Goal: Task Accomplishment & Management: Complete application form

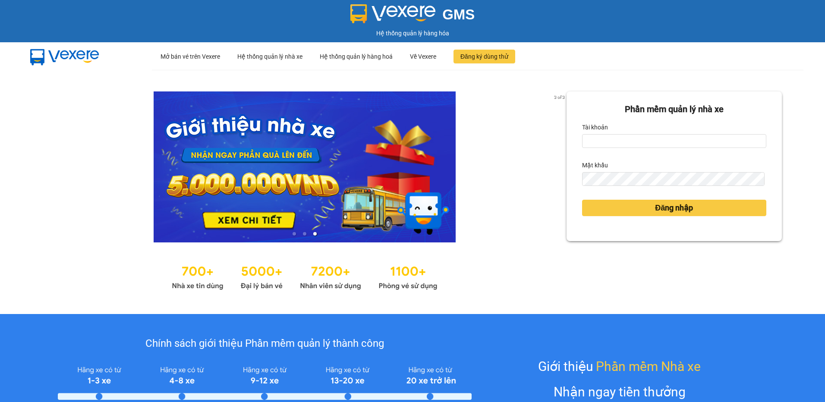
click at [603, 146] on input "Tài khoản" at bounding box center [674, 141] width 184 height 14
type input "thanhvien.namhailimo"
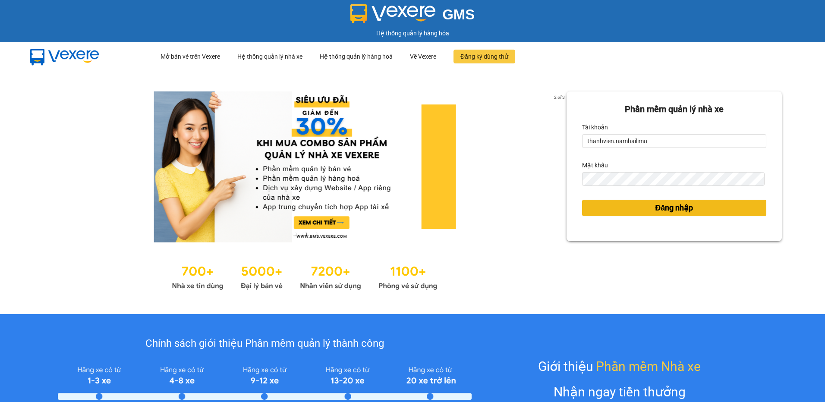
click at [671, 208] on span "Đăng nhập" at bounding box center [674, 208] width 38 height 12
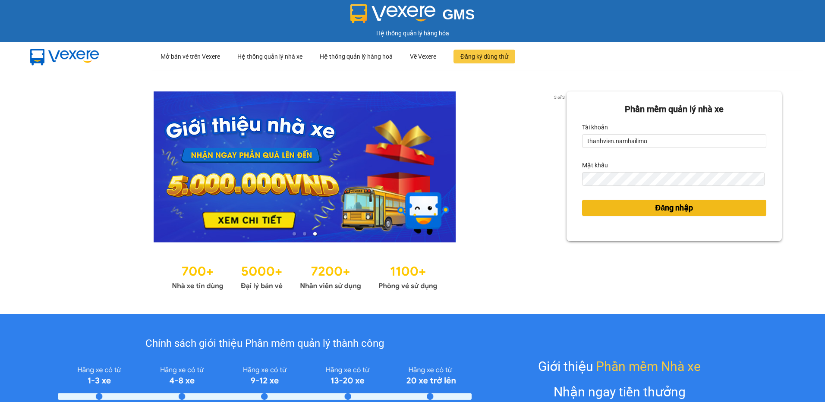
click at [663, 208] on span "Đăng nhập" at bounding box center [674, 208] width 38 height 12
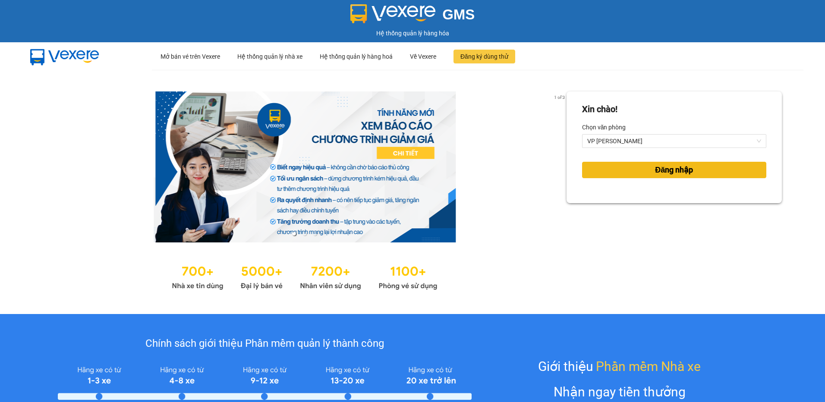
click at [669, 167] on span "Đăng nhập" at bounding box center [674, 170] width 38 height 12
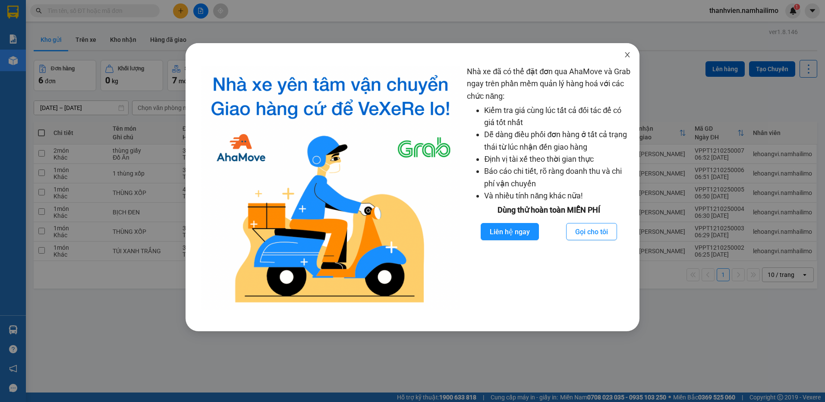
click at [630, 56] on icon "close" at bounding box center [627, 54] width 7 height 7
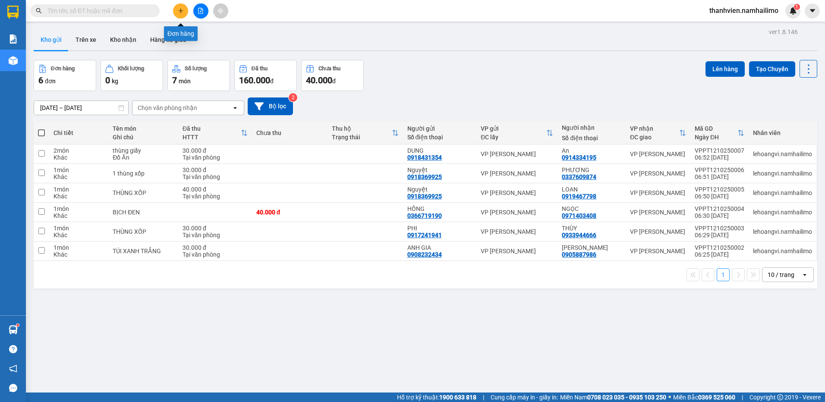
click at [184, 12] on button at bounding box center [180, 10] width 15 height 15
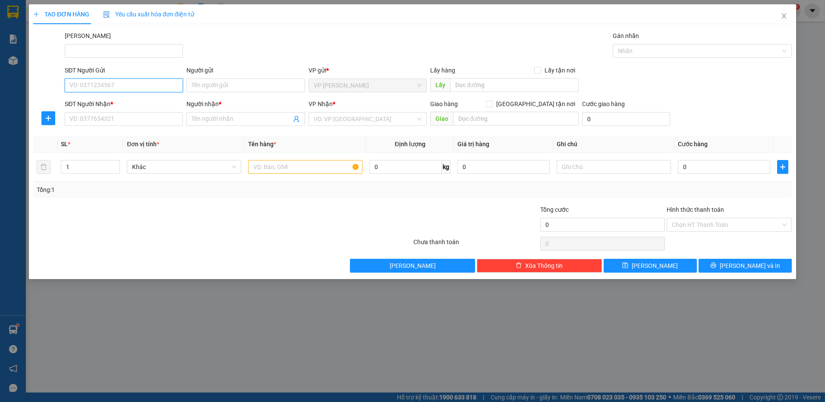
drag, startPoint x: 113, startPoint y: 88, endPoint x: 119, endPoint y: 89, distance: 6.3
click at [119, 89] on input "SĐT Người Gửi" at bounding box center [124, 85] width 118 height 14
type input "0983865948"
click at [211, 88] on input "Người gửi" at bounding box center [245, 85] width 118 height 14
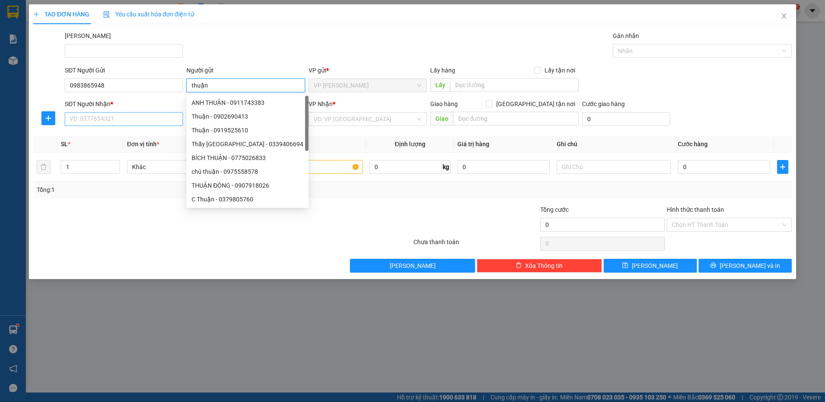
type input "thuận"
click at [149, 124] on input "SĐT Người Nhận *" at bounding box center [124, 119] width 118 height 14
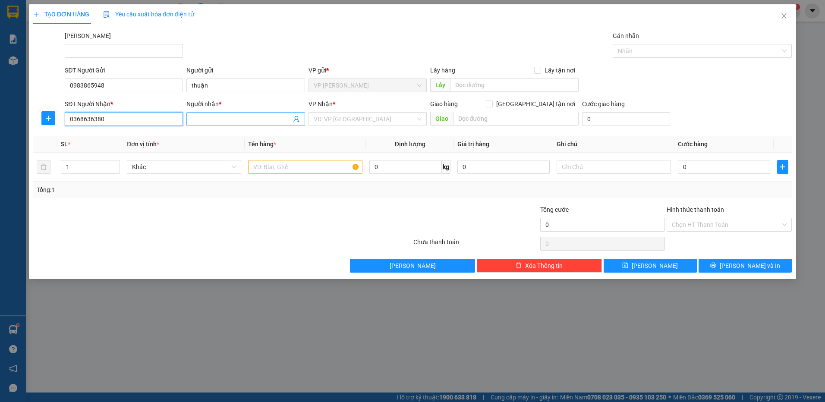
type input "0368636380"
click at [210, 122] on input "Người nhận *" at bounding box center [240, 118] width 99 height 9
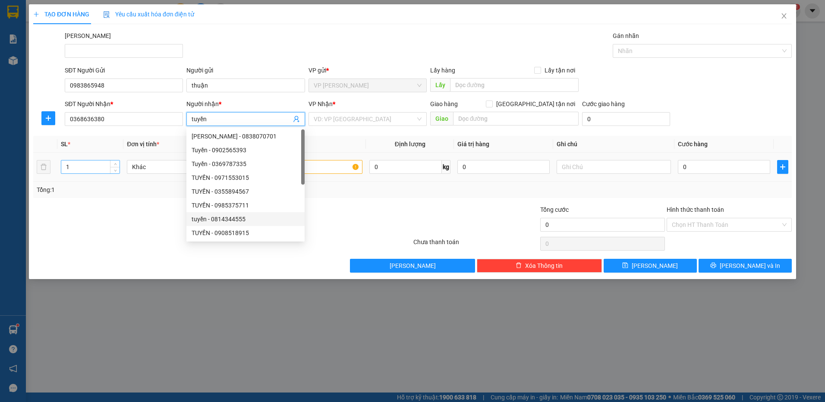
type input "tuyền"
click at [80, 165] on input "1" at bounding box center [90, 166] width 58 height 13
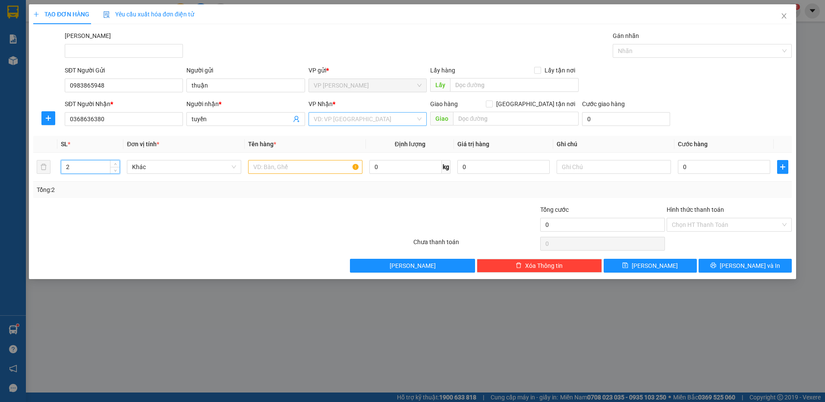
type input "2"
click at [359, 120] on input "search" at bounding box center [365, 119] width 102 height 13
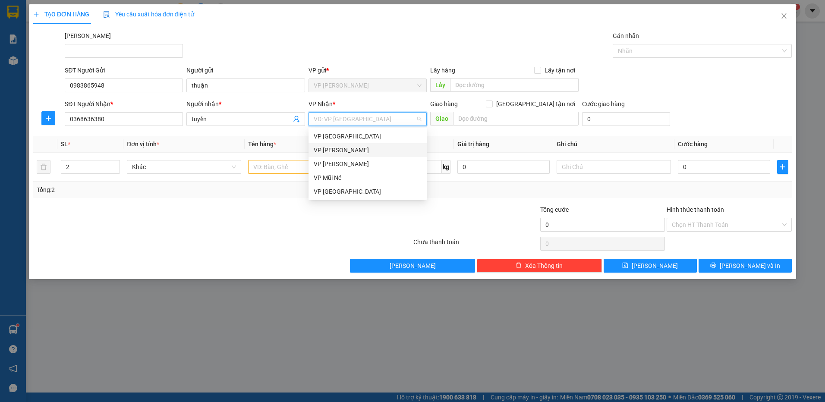
click at [354, 146] on div "VP [PERSON_NAME]" at bounding box center [368, 149] width 108 height 9
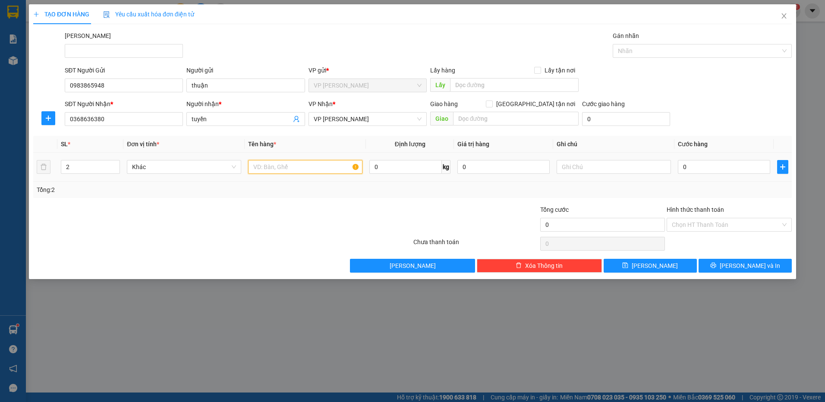
click at [278, 172] on input "text" at bounding box center [305, 167] width 114 height 14
type input "thùng xốp vàng"
click at [697, 172] on input "0" at bounding box center [723, 167] width 92 height 14
type input "5"
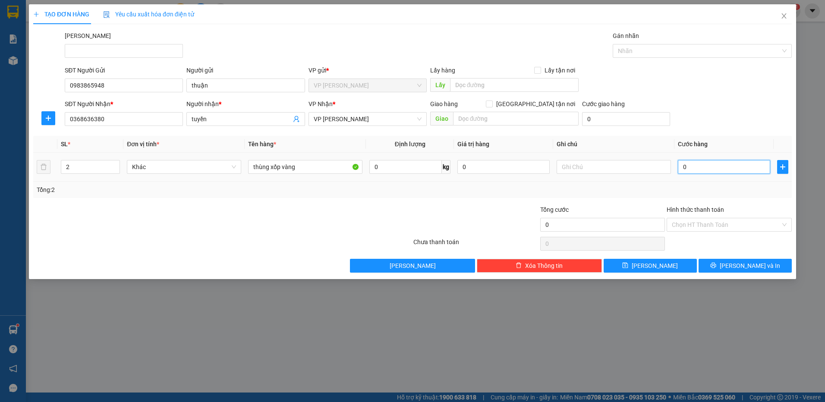
type input "5"
type input "50"
type input "50.000"
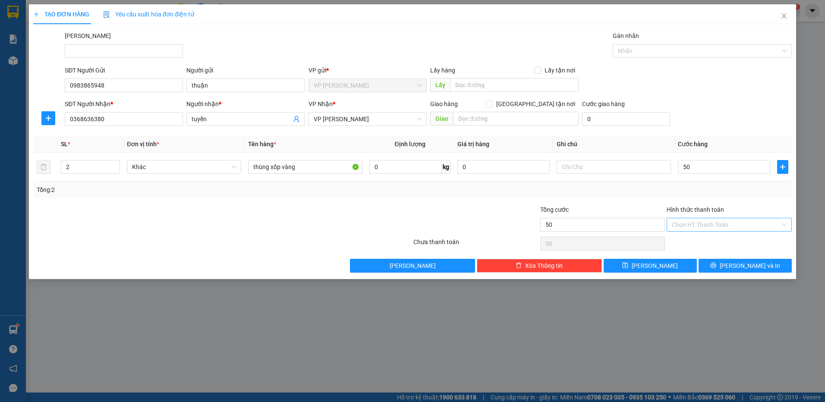
type input "50.000"
click at [720, 226] on input "Hình thức thanh toán" at bounding box center [725, 224] width 109 height 13
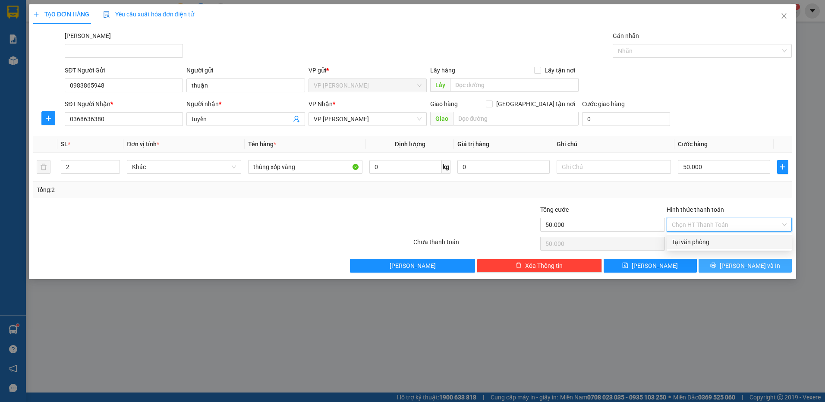
drag, startPoint x: 723, startPoint y: 244, endPoint x: 729, endPoint y: 260, distance: 17.6
click at [723, 244] on div "Tại văn phòng" at bounding box center [728, 241] width 115 height 9
type input "0"
click at [724, 266] on button "[PERSON_NAME] và In" at bounding box center [744, 266] width 93 height 14
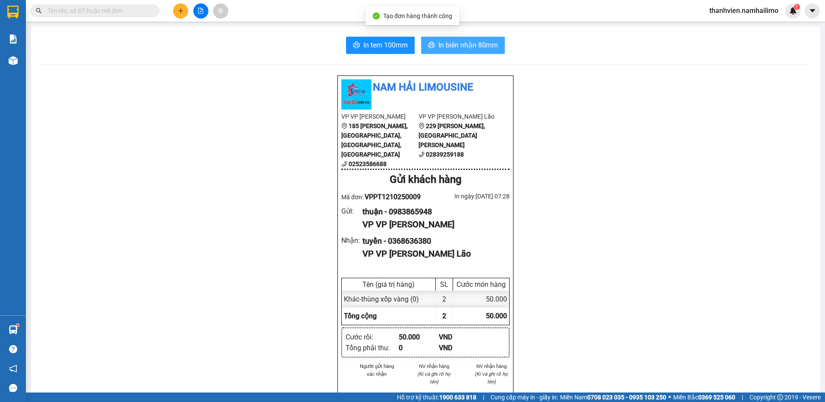
click at [461, 41] on span "In biên nhận 80mm" at bounding box center [468, 45] width 60 height 11
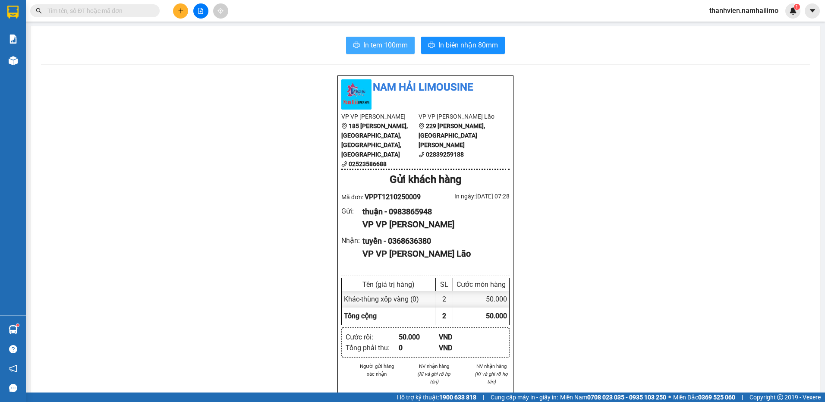
click at [399, 47] on span "In tem 100mm" at bounding box center [385, 45] width 44 height 11
click at [204, 11] on button at bounding box center [200, 10] width 15 height 15
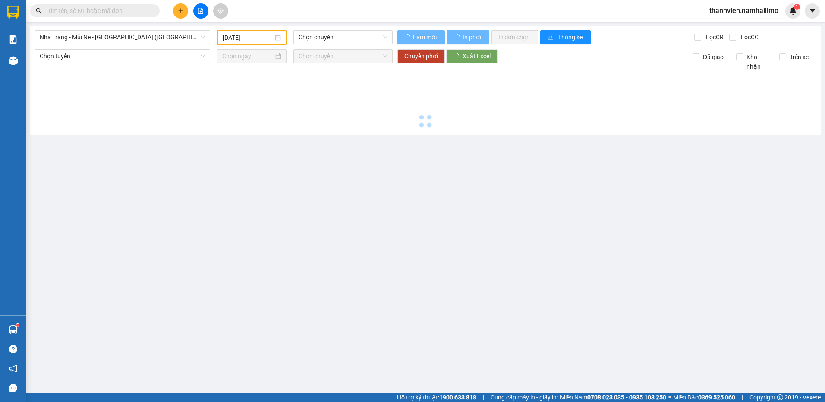
type input "[DATE]"
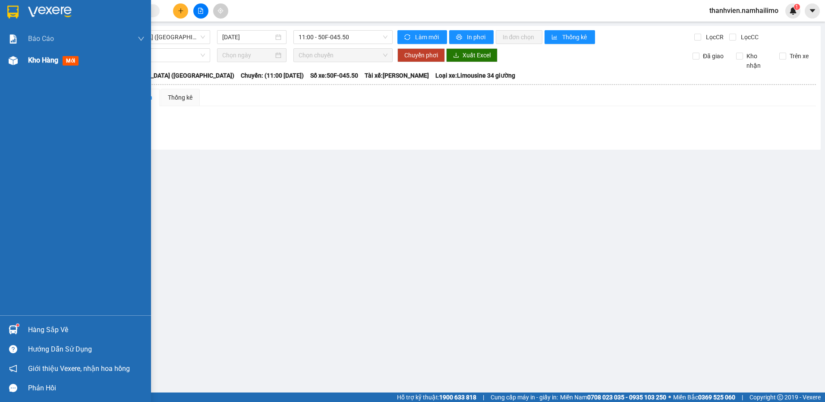
click at [44, 63] on span "Kho hàng" at bounding box center [43, 60] width 30 height 8
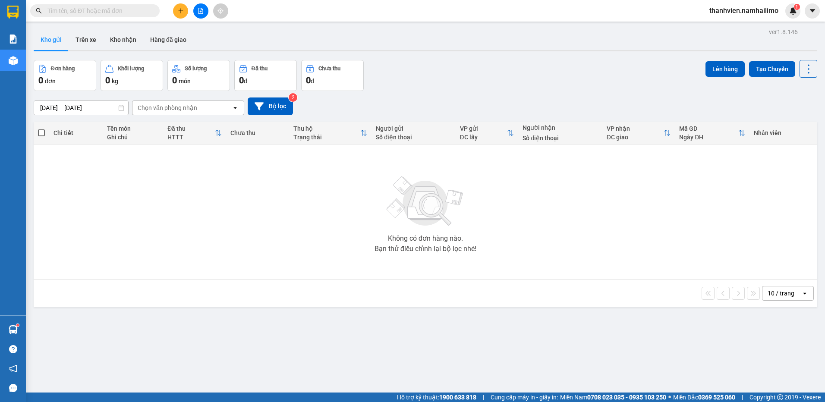
click at [124, 11] on input "text" at bounding box center [98, 10] width 102 height 9
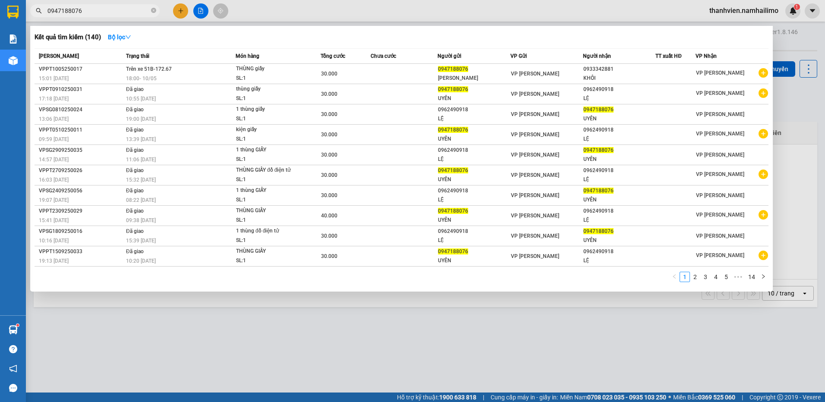
click at [202, 9] on div at bounding box center [412, 201] width 825 height 402
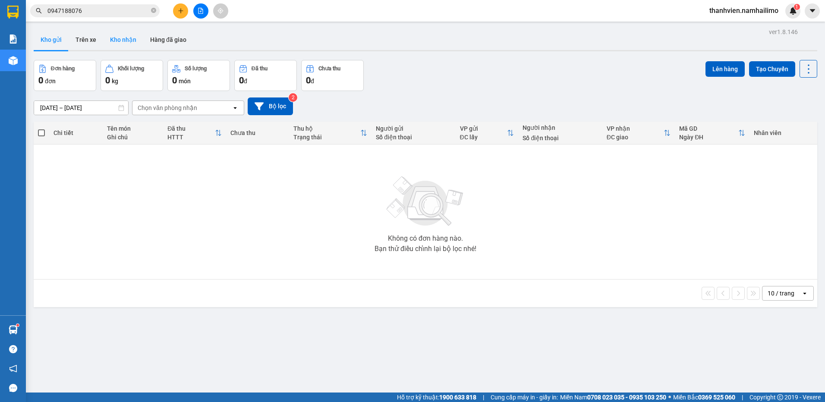
click at [124, 37] on button "Kho nhận" at bounding box center [123, 39] width 40 height 21
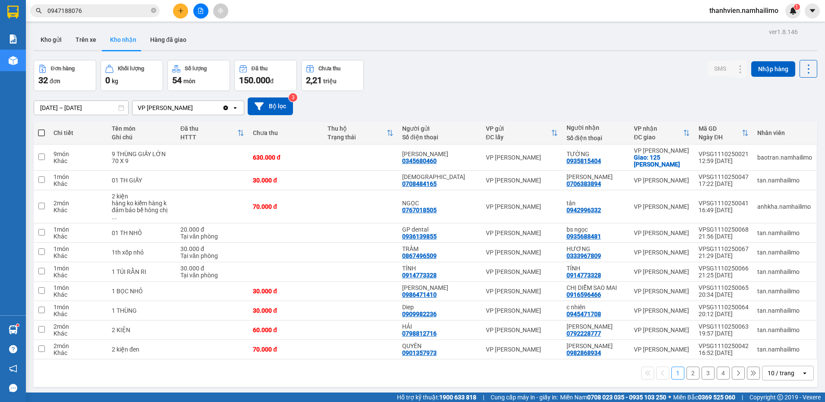
click at [687, 367] on button "2" at bounding box center [692, 373] width 13 height 13
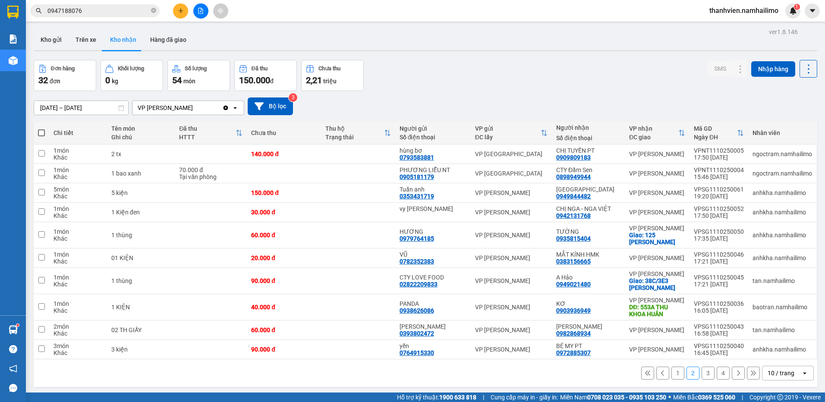
click at [702, 375] on button "3" at bounding box center [707, 373] width 13 height 13
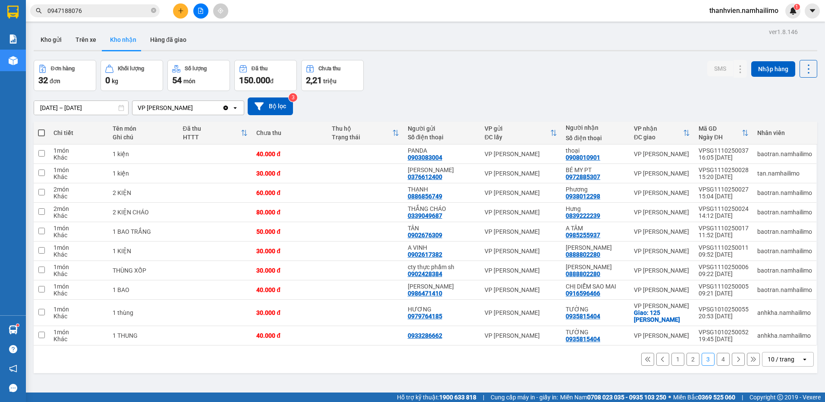
click at [674, 359] on button "1" at bounding box center [677, 359] width 13 height 13
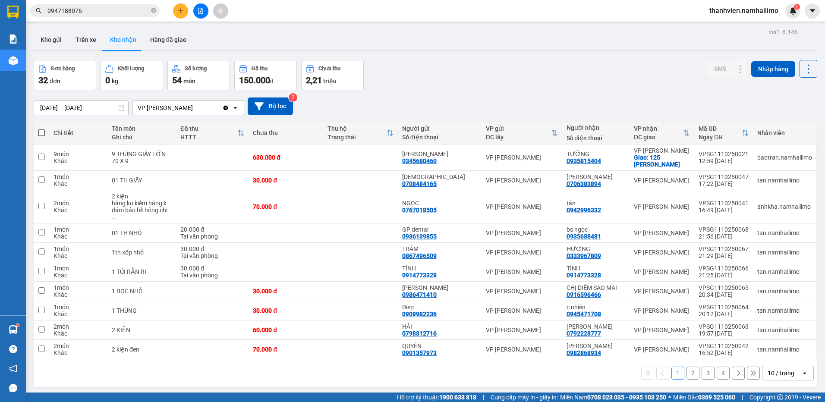
click at [686, 367] on button "2" at bounding box center [692, 373] width 13 height 13
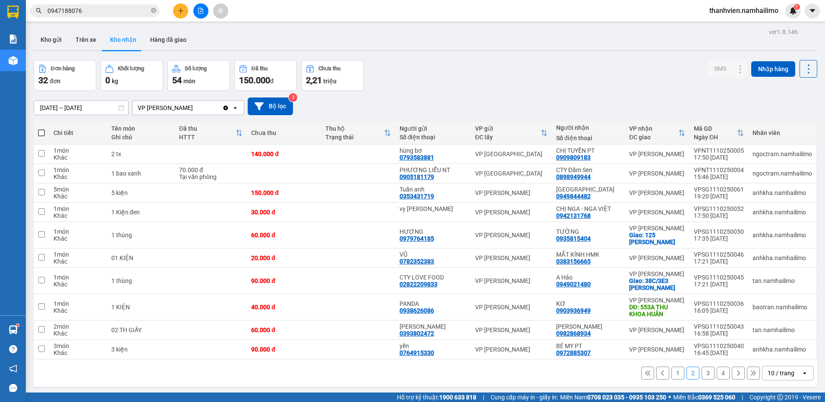
click at [704, 377] on button "3" at bounding box center [707, 373] width 13 height 13
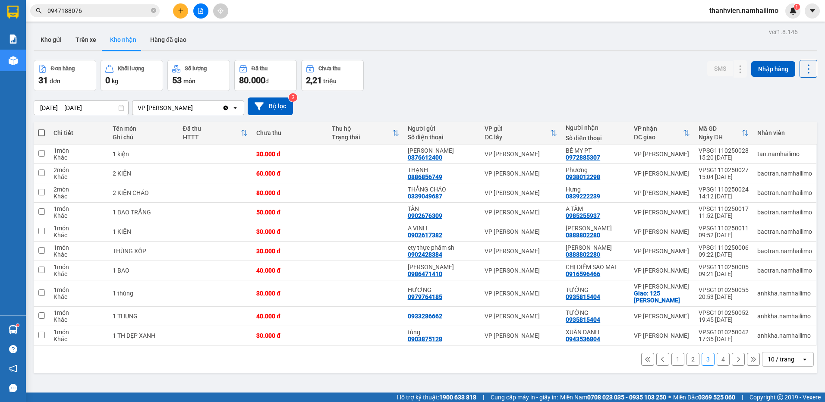
click at [717, 358] on button "4" at bounding box center [722, 359] width 13 height 13
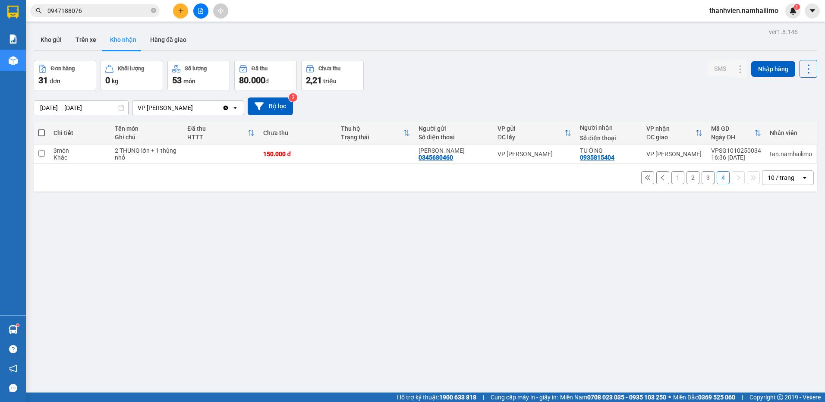
click at [671, 177] on button "1" at bounding box center [677, 177] width 13 height 13
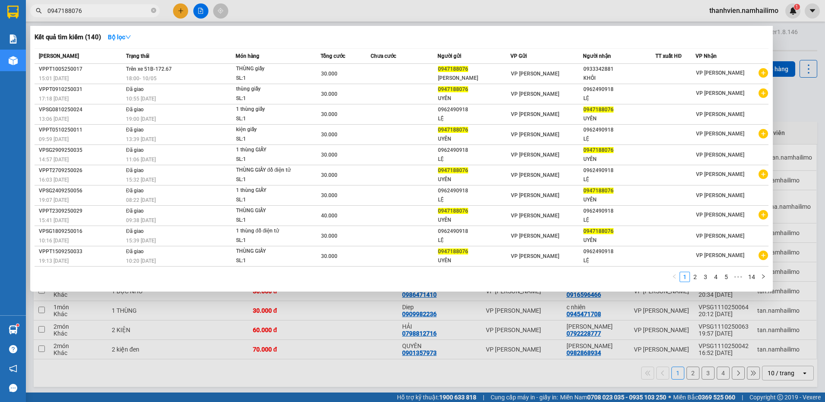
click at [92, 8] on input "0947188076" at bounding box center [98, 10] width 102 height 9
type input "0"
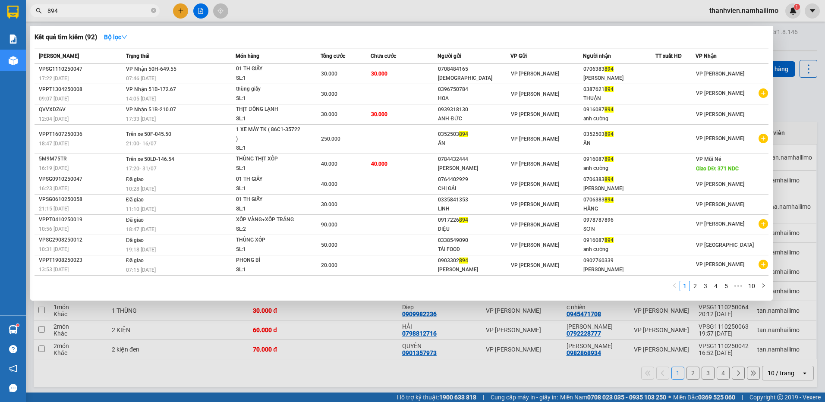
type input "894"
click at [184, 10] on div at bounding box center [412, 201] width 825 height 402
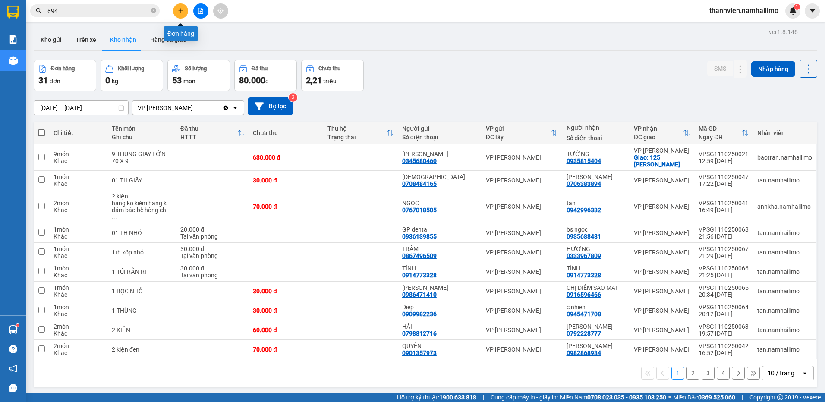
click at [185, 12] on button at bounding box center [180, 10] width 15 height 15
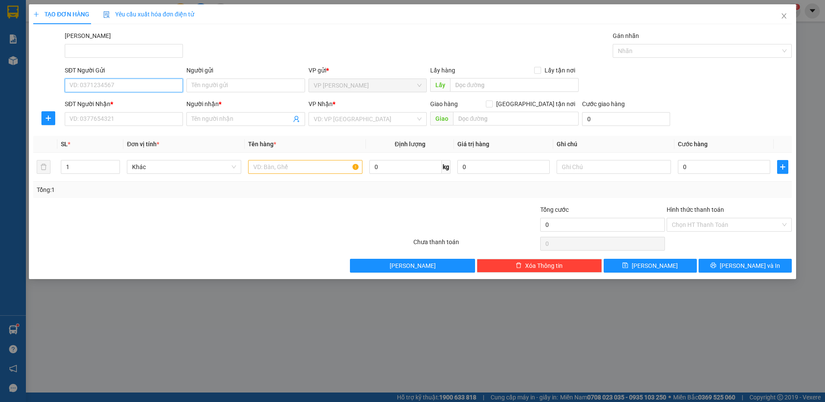
click at [156, 90] on input "SĐT Người Gửi" at bounding box center [124, 85] width 118 height 14
type input "0903337455"
click at [211, 85] on input "Người gửi" at bounding box center [245, 85] width 118 height 14
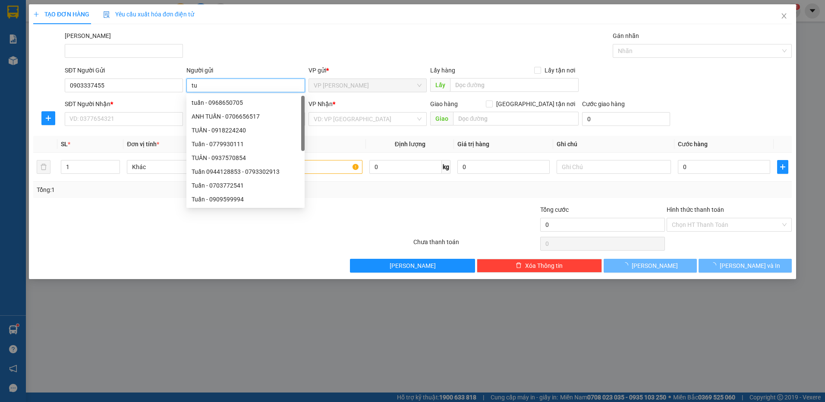
type input "t"
type input "TUẤN"
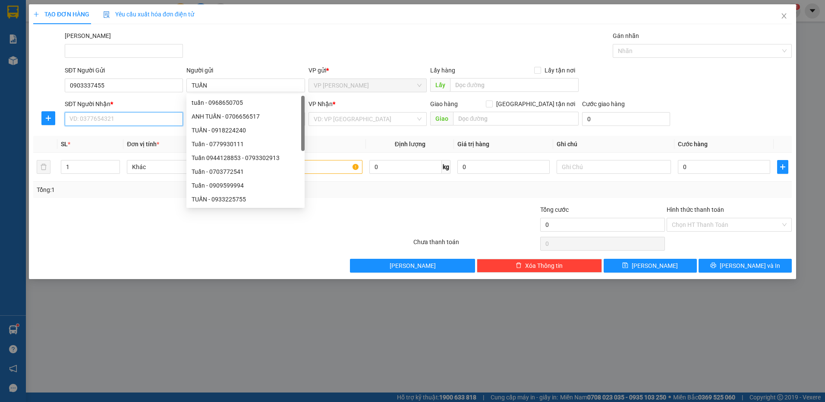
click at [121, 120] on input "SĐT Người Nhận *" at bounding box center [124, 119] width 118 height 14
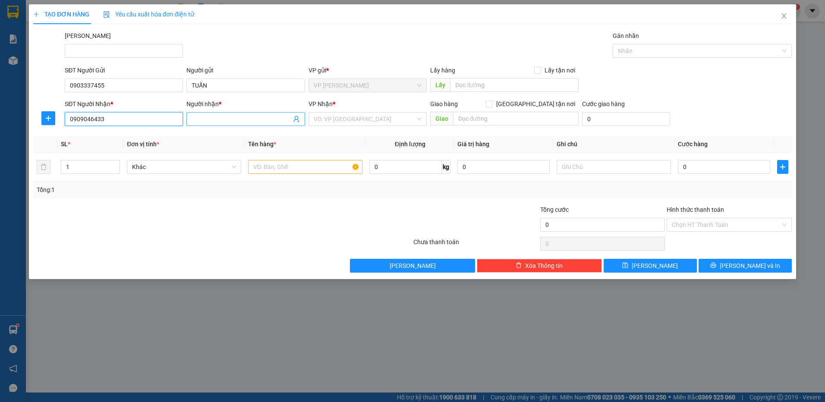
type input "0909046433"
click at [212, 113] on span at bounding box center [245, 119] width 118 height 14
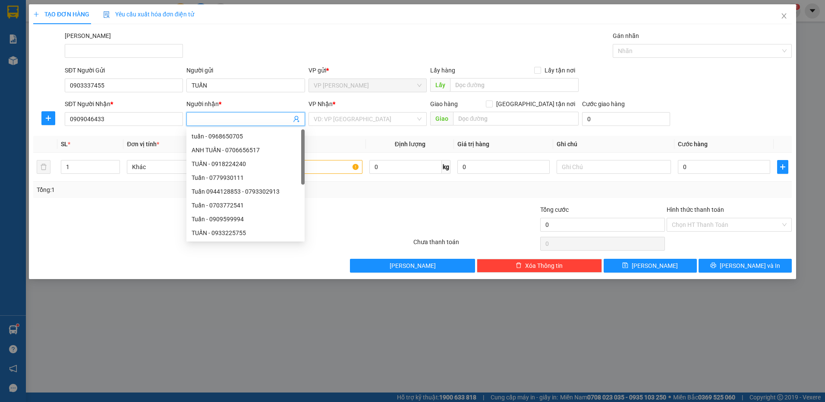
type input "D"
type input "ĐẠT"
click at [332, 120] on input "search" at bounding box center [365, 119] width 102 height 13
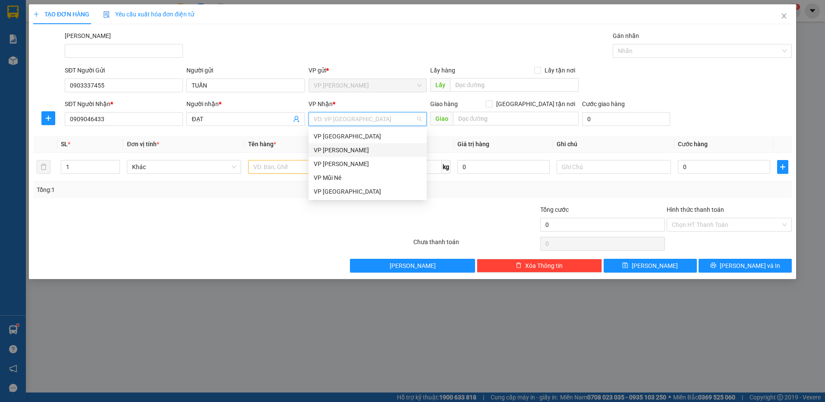
click at [355, 150] on div "VP [PERSON_NAME]" at bounding box center [368, 149] width 108 height 9
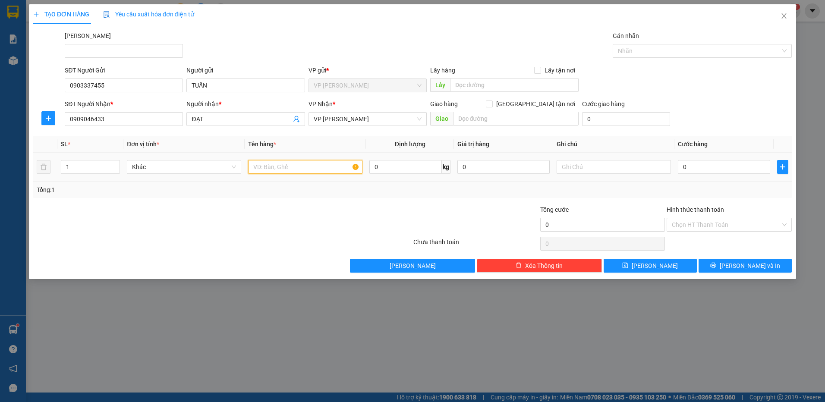
click at [277, 171] on input "text" at bounding box center [305, 167] width 114 height 14
type input "THÙNG XỐP"
click at [685, 165] on input "0" at bounding box center [723, 167] width 92 height 14
type input "3"
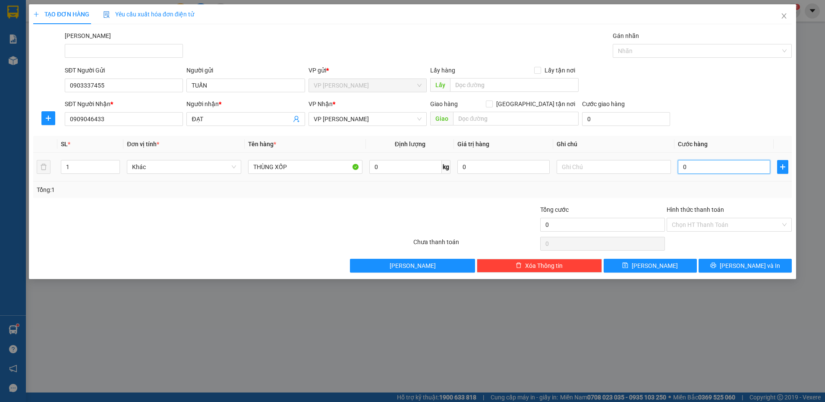
type input "3"
type input "30"
type input "30.000"
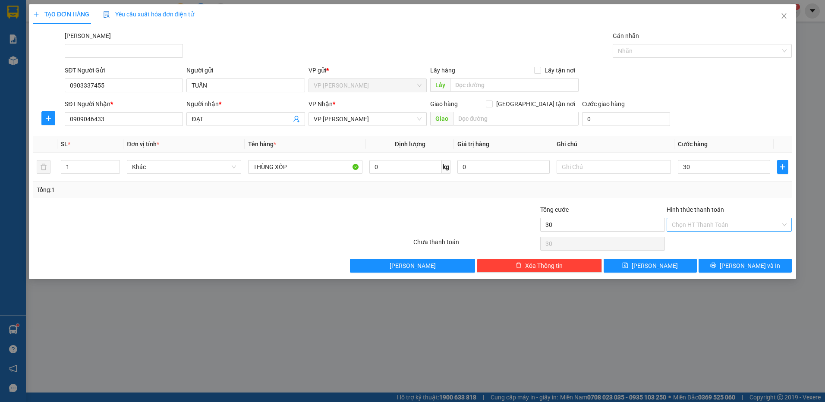
type input "30.000"
click at [718, 224] on input "Hình thức thanh toán" at bounding box center [725, 224] width 109 height 13
click at [714, 239] on div "Tại văn phòng" at bounding box center [728, 241] width 115 height 9
type input "0"
click at [718, 264] on button "[PERSON_NAME] và In" at bounding box center [744, 266] width 93 height 14
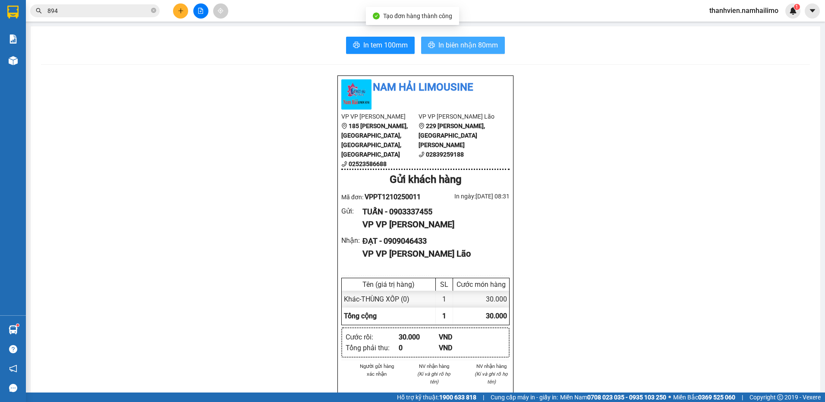
click at [483, 43] on span "In biên nhận 80mm" at bounding box center [468, 45] width 60 height 11
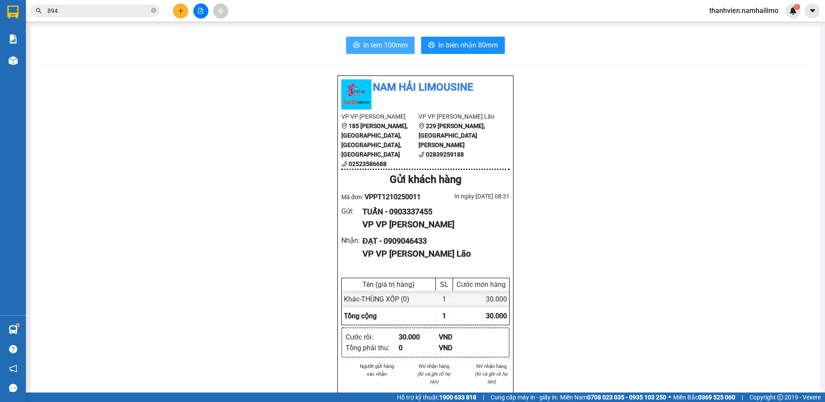
click at [399, 41] on span "In tem 100mm" at bounding box center [385, 45] width 44 height 11
click at [205, 10] on button at bounding box center [200, 10] width 15 height 15
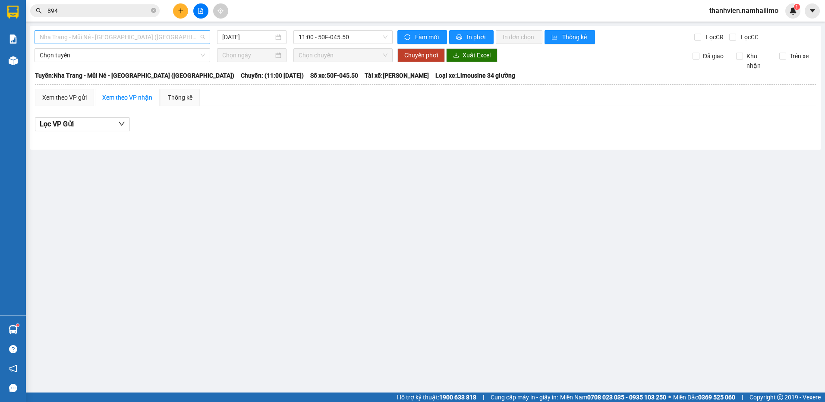
click at [162, 33] on span "Nha Trang - Mũi Né - [GEOGRAPHIC_DATA] ([GEOGRAPHIC_DATA])" at bounding box center [122, 37] width 165 height 13
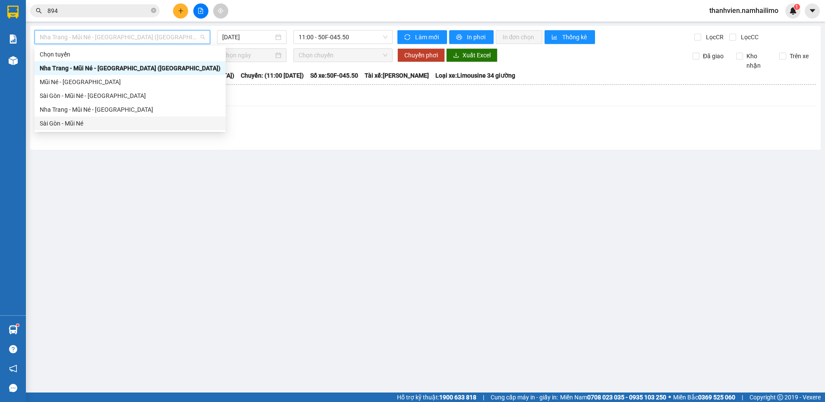
click at [95, 124] on div "Sài Gòn - Mũi Né" at bounding box center [130, 123] width 181 height 9
type input "[DATE]"
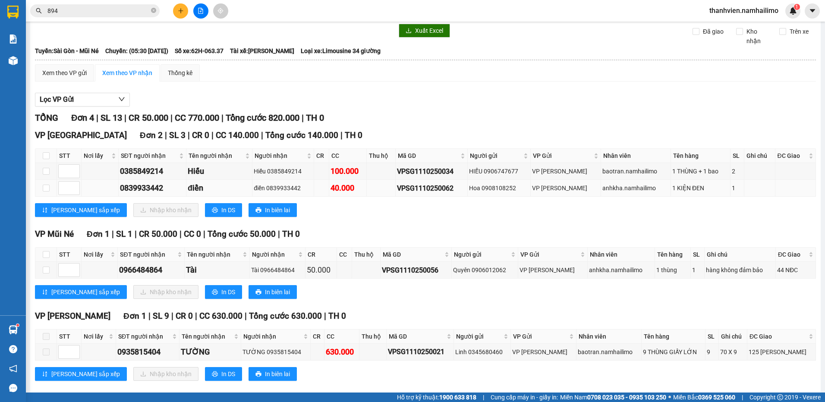
scroll to position [37, 0]
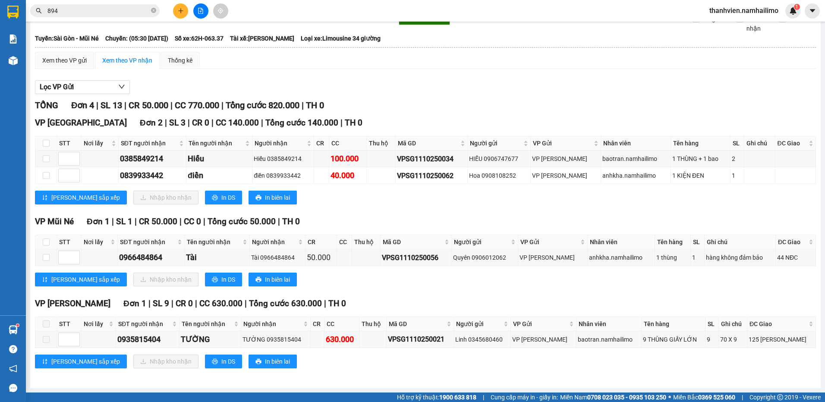
click at [179, 8] on icon "plus" at bounding box center [181, 11] width 6 height 6
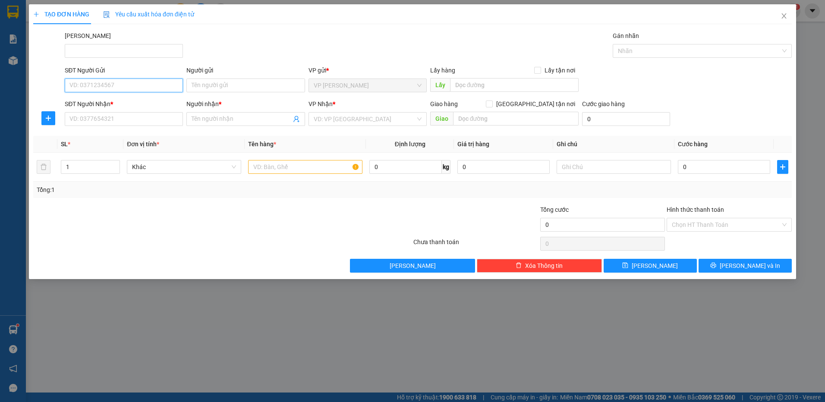
click at [90, 85] on input "SĐT Người Gửi" at bounding box center [124, 85] width 118 height 14
type input "0917828988"
click at [119, 106] on div "0917828988 - huệ" at bounding box center [124, 102] width 108 height 9
type input "huệ"
type input "0834717644"
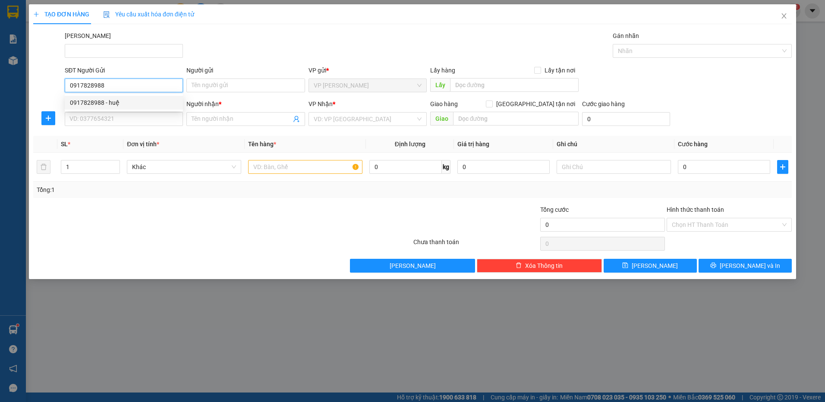
type input "thanh"
type input "30.000"
type input "0917828988"
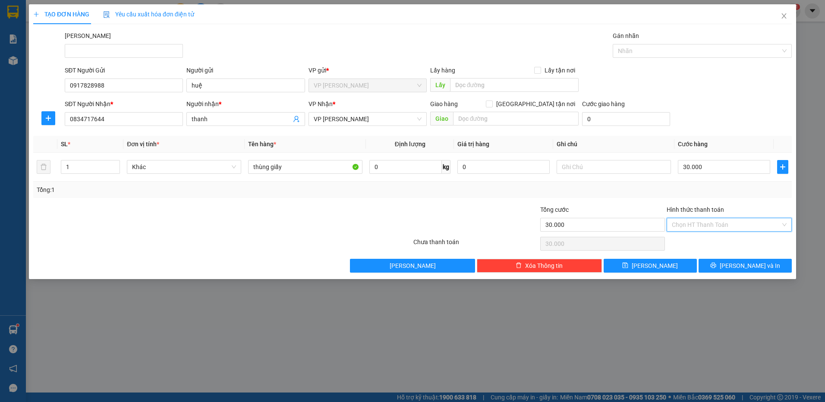
click at [733, 223] on input "Hình thức thanh toán" at bounding box center [725, 224] width 109 height 13
drag, startPoint x: 726, startPoint y: 241, endPoint x: 723, endPoint y: 257, distance: 16.7
click at [726, 241] on div "Tại văn phòng" at bounding box center [728, 241] width 115 height 9
type input "0"
click at [717, 265] on button "[PERSON_NAME] và In" at bounding box center [744, 266] width 93 height 14
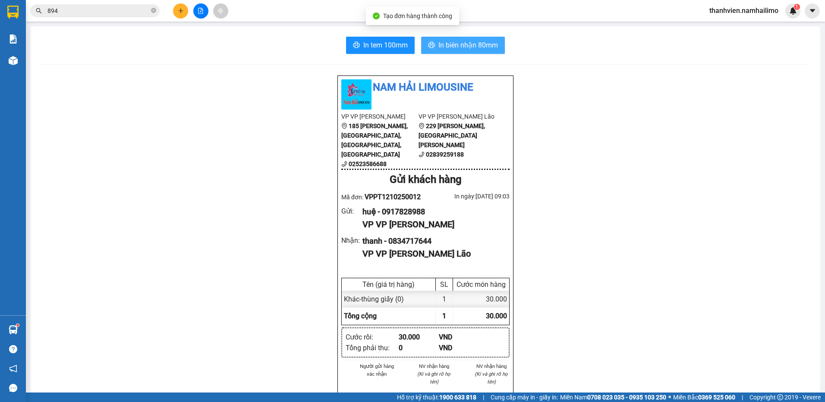
click at [465, 45] on span "In biên nhận 80mm" at bounding box center [468, 45] width 60 height 11
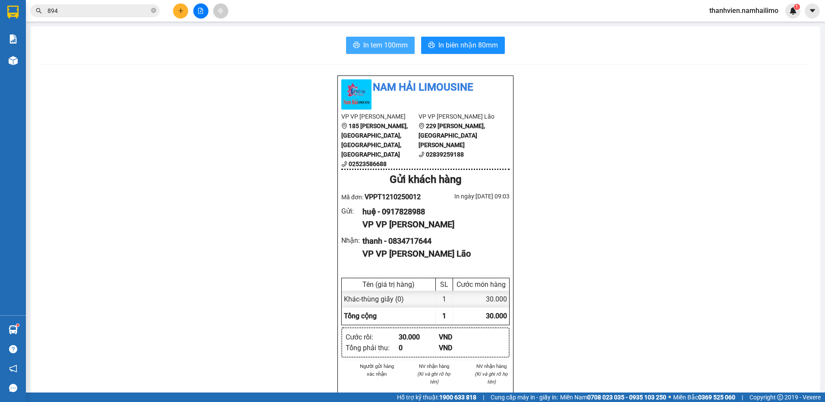
click at [383, 48] on span "In tem 100mm" at bounding box center [385, 45] width 44 height 11
click at [180, 10] on icon "plus" at bounding box center [181, 11] width 6 height 6
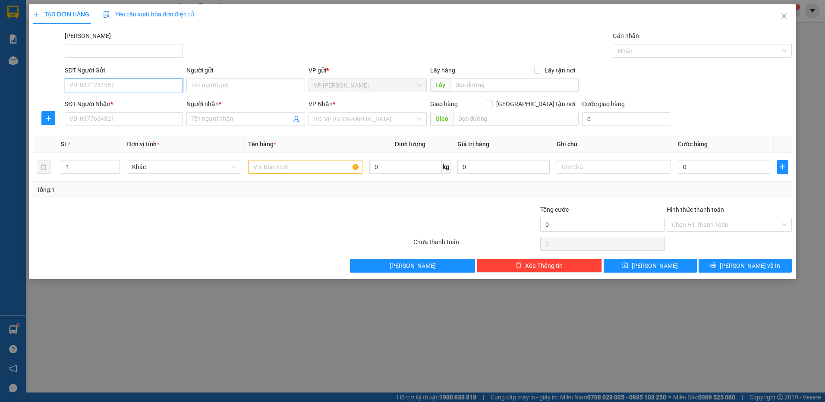
click at [110, 85] on input "SĐT Người Gửi" at bounding box center [124, 85] width 118 height 14
type input "0917227634"
click at [209, 88] on input "Người gửi" at bounding box center [245, 85] width 118 height 14
click at [203, 84] on input "[PERSON_NAME]" at bounding box center [245, 85] width 118 height 14
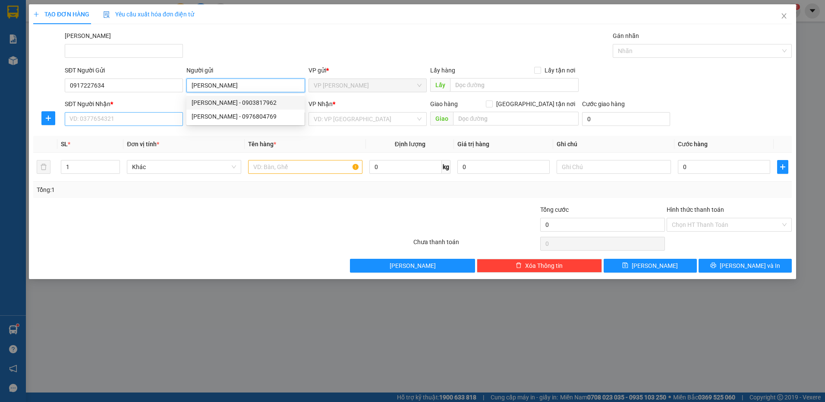
type input "[PERSON_NAME]"
click at [125, 116] on input "SĐT Người Nhận *" at bounding box center [124, 119] width 118 height 14
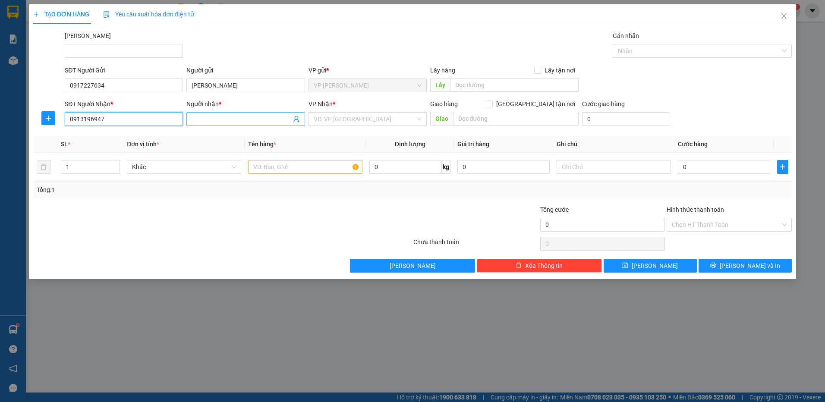
type input "0913196947"
click at [196, 117] on input "Người nhận *" at bounding box center [240, 118] width 99 height 9
type input "[PERSON_NAME]"
click at [396, 117] on input "search" at bounding box center [365, 119] width 102 height 13
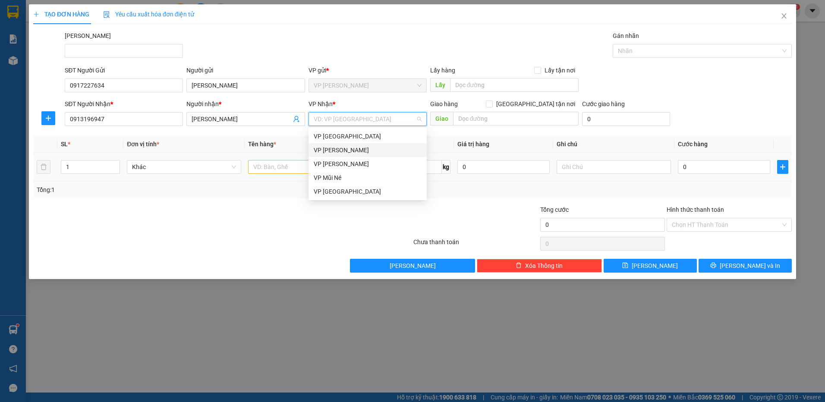
drag, startPoint x: 372, startPoint y: 152, endPoint x: 363, endPoint y: 160, distance: 12.3
click at [372, 152] on div "VP [PERSON_NAME]" at bounding box center [368, 149] width 108 height 9
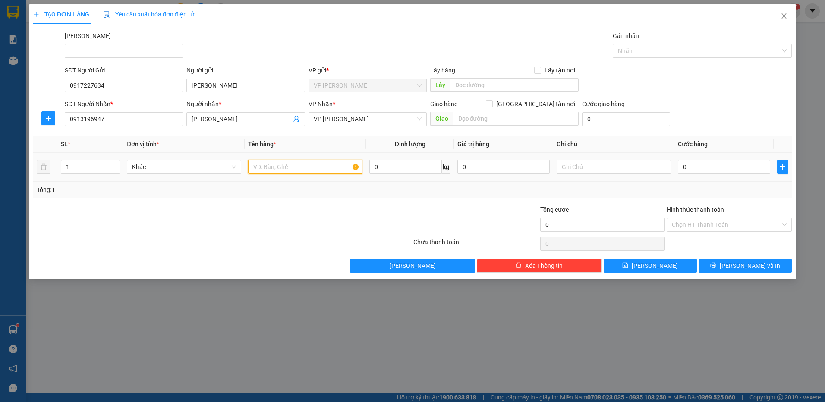
click at [293, 168] on input "text" at bounding box center [305, 167] width 114 height 14
type input "THÙNG GIẤY"
click at [706, 167] on input "0" at bounding box center [723, 167] width 92 height 14
type input "3"
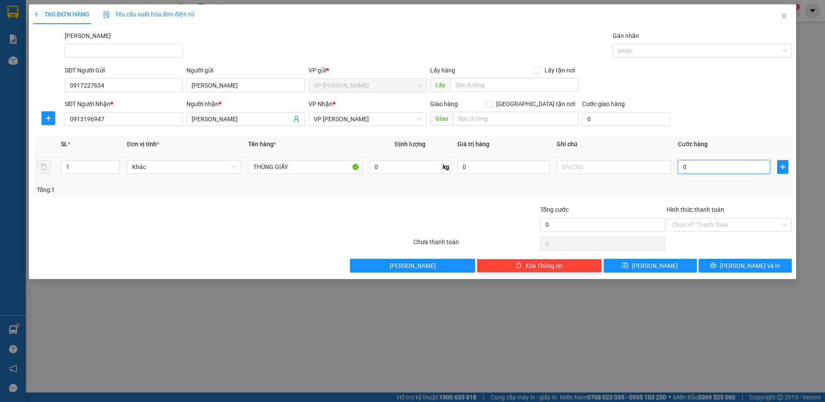
type input "3"
type input "30"
drag, startPoint x: 691, startPoint y: 223, endPoint x: 641, endPoint y: 200, distance: 54.6
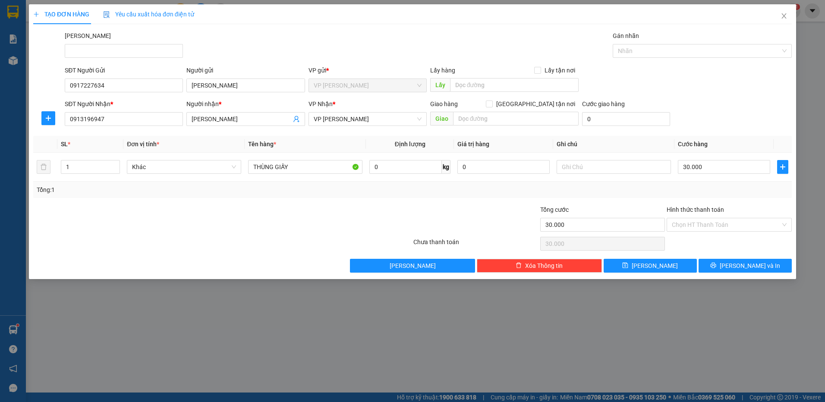
click at [690, 224] on input "Hình thức thanh toán" at bounding box center [725, 224] width 109 height 13
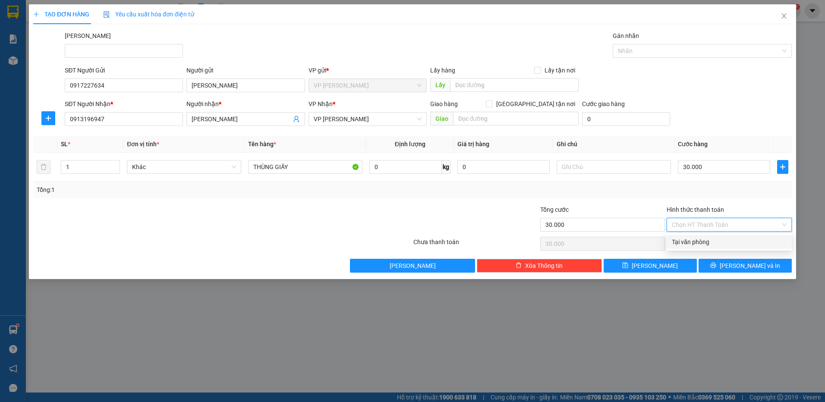
click at [704, 240] on div "Tại văn phòng" at bounding box center [728, 241] width 115 height 9
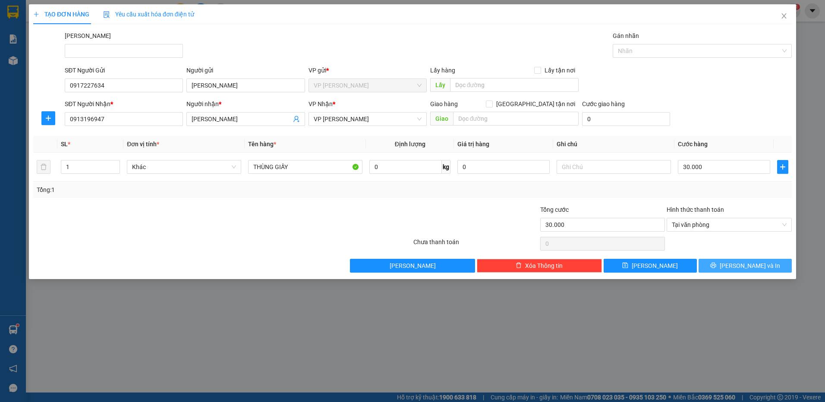
click at [713, 263] on button "[PERSON_NAME] và In" at bounding box center [744, 266] width 93 height 14
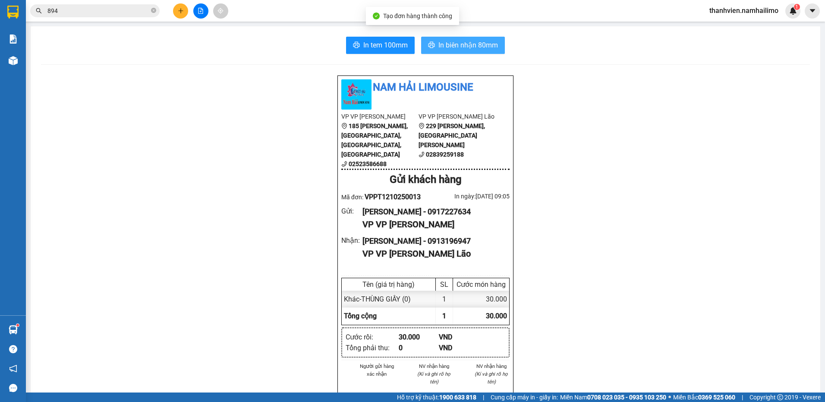
click at [453, 45] on span "In biên nhận 80mm" at bounding box center [468, 45] width 60 height 11
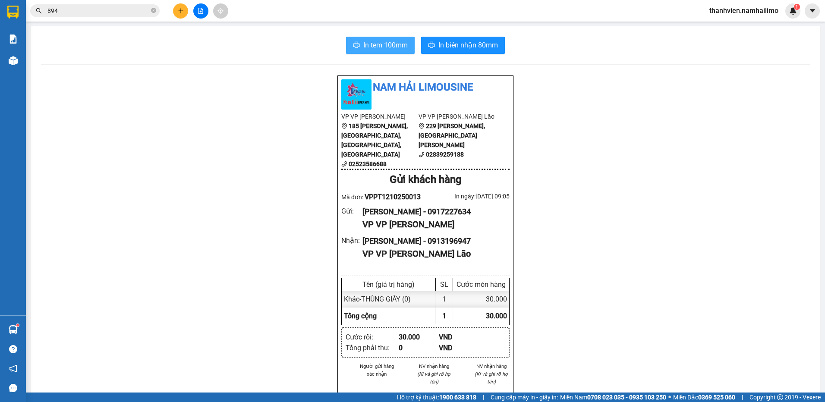
click at [391, 48] on span "In tem 100mm" at bounding box center [385, 45] width 44 height 11
drag, startPoint x: 189, startPoint y: 370, endPoint x: 172, endPoint y: 346, distance: 29.2
click at [204, 10] on button at bounding box center [200, 10] width 15 height 15
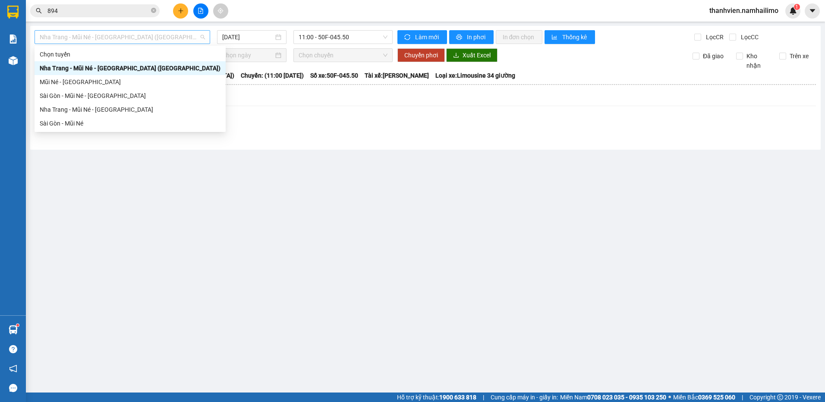
click at [166, 38] on span "Nha Trang - Mũi Né - [GEOGRAPHIC_DATA] ([GEOGRAPHIC_DATA])" at bounding box center [122, 37] width 165 height 13
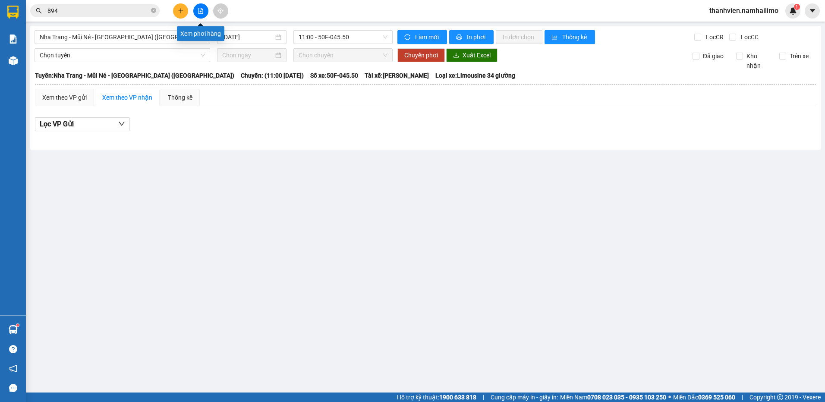
click at [194, 9] on button at bounding box center [200, 10] width 15 height 15
click at [205, 15] on button at bounding box center [200, 10] width 15 height 15
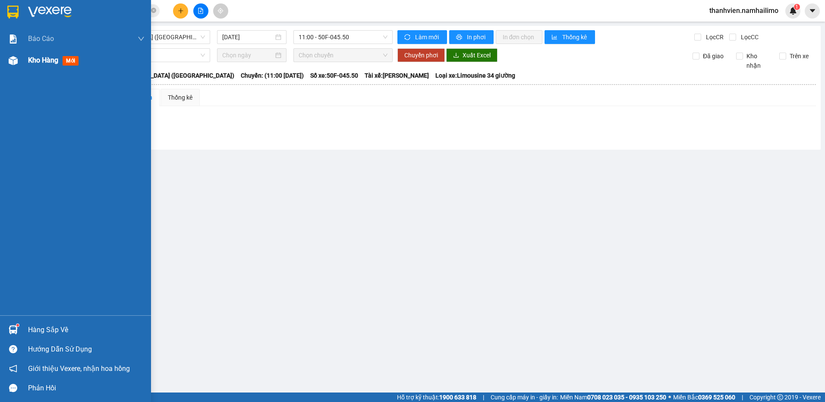
drag, startPoint x: 13, startPoint y: 58, endPoint x: 22, endPoint y: 66, distance: 12.9
click at [13, 57] on img at bounding box center [13, 60] width 9 height 9
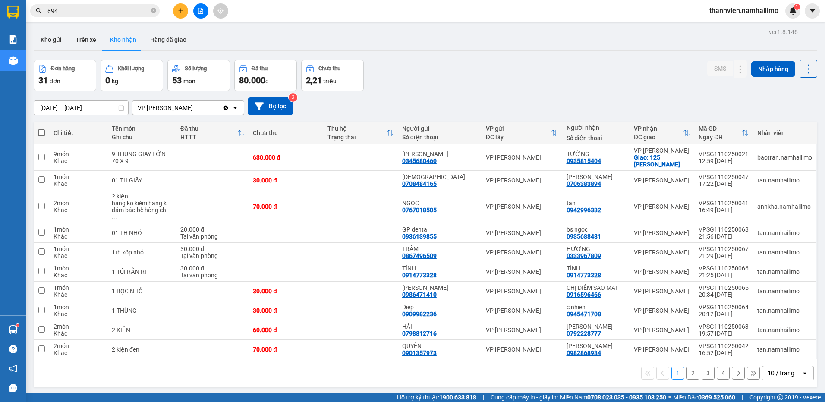
click at [686, 367] on button "2" at bounding box center [692, 373] width 13 height 13
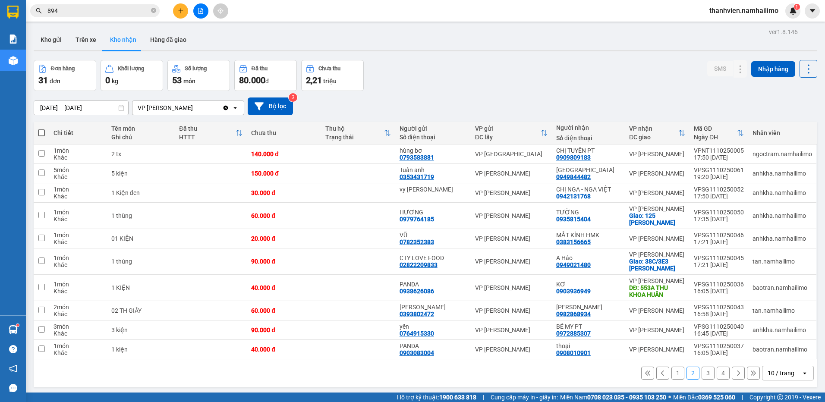
click at [702, 371] on button "3" at bounding box center [707, 373] width 13 height 13
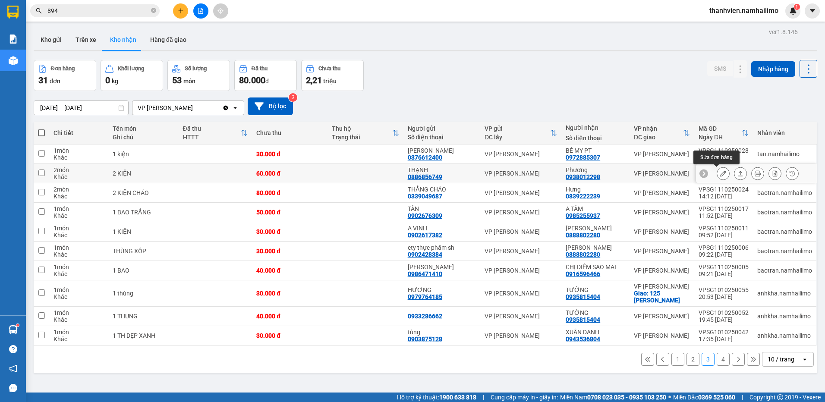
click at [721, 172] on button at bounding box center [723, 173] width 12 height 15
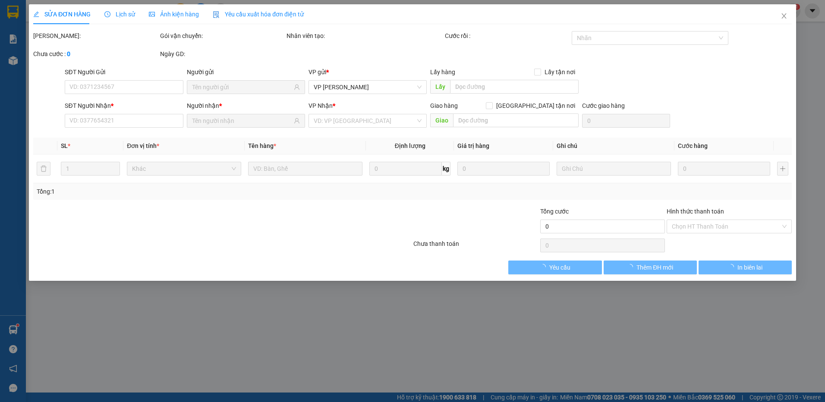
type input "0886856749"
type input "THẠNH"
type input "0938012298"
type input "Phương"
type input "60.000"
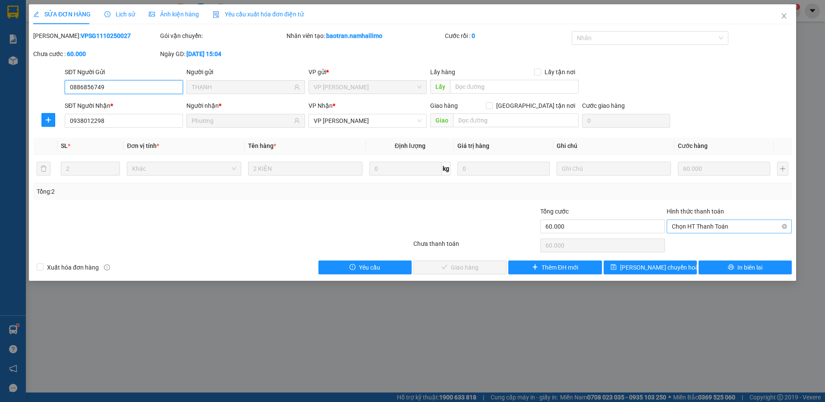
click at [713, 222] on span "Chọn HT Thanh Toán" at bounding box center [728, 226] width 115 height 13
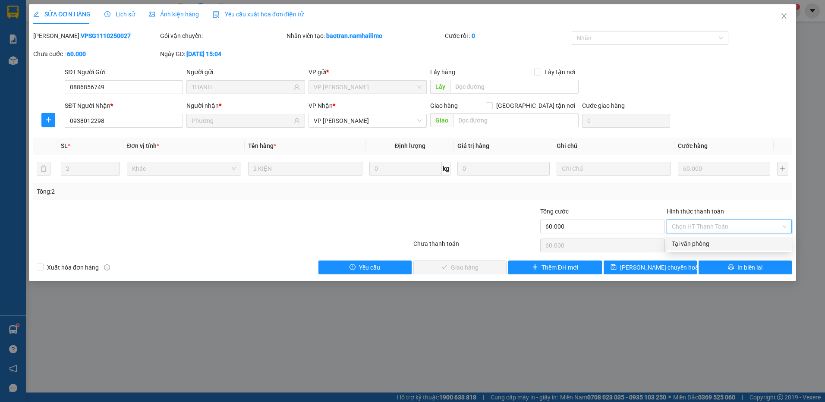
click at [706, 242] on div "Tại văn phòng" at bounding box center [728, 243] width 115 height 9
type input "0"
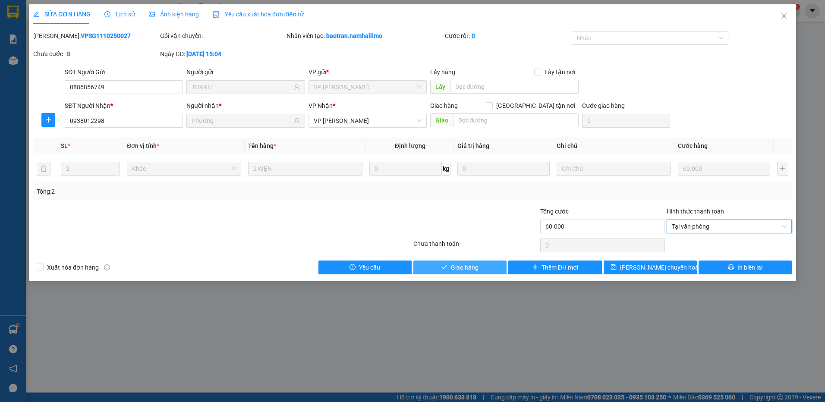
click at [483, 269] on button "Giao hàng" at bounding box center [459, 267] width 93 height 14
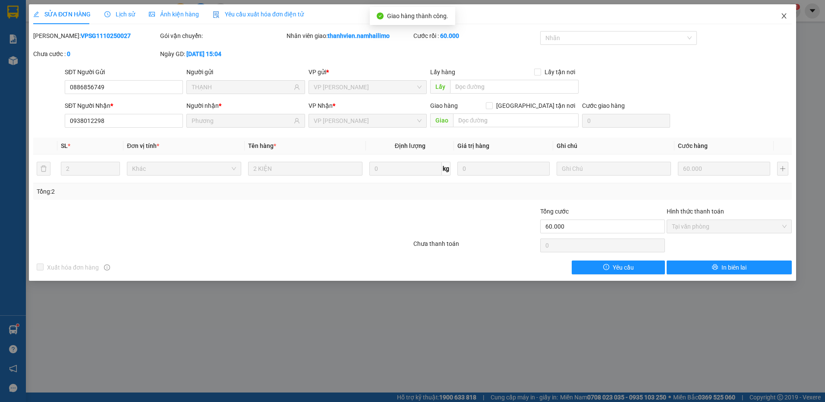
click at [782, 17] on icon "close" at bounding box center [783, 16] width 7 height 7
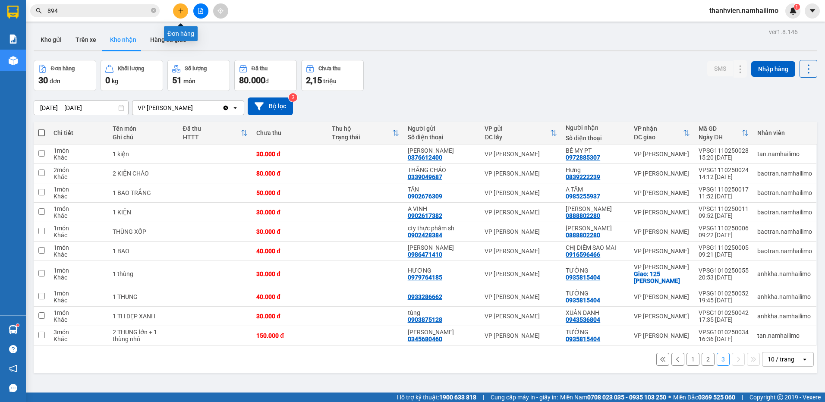
click at [182, 11] on icon "plus" at bounding box center [180, 10] width 5 height 0
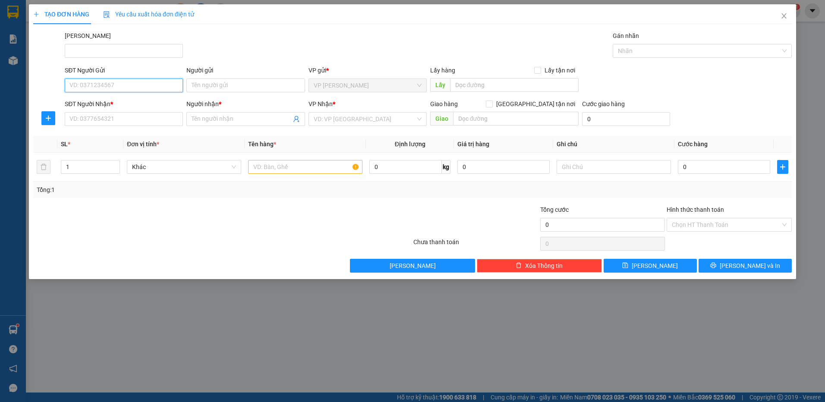
click at [127, 81] on input "SĐT Người Gửi" at bounding box center [124, 85] width 118 height 14
type input "0989013486"
click at [197, 89] on input "Người gửi" at bounding box center [245, 85] width 118 height 14
type input "LÀI"
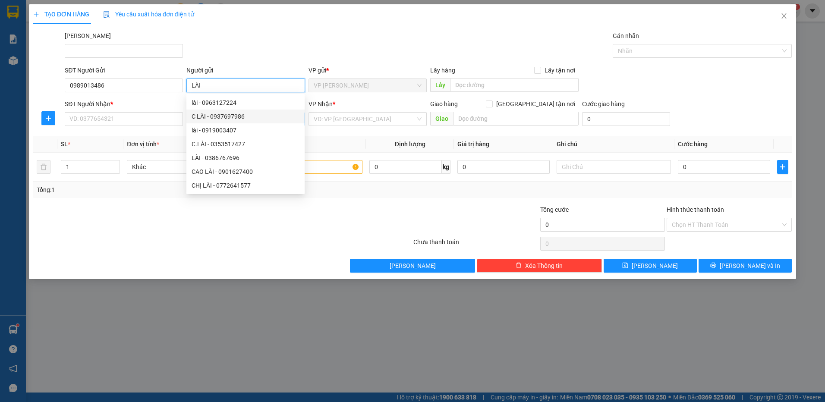
click at [216, 117] on div "C LÀI - 0937697986" at bounding box center [245, 116] width 108 height 9
type input "0937697986"
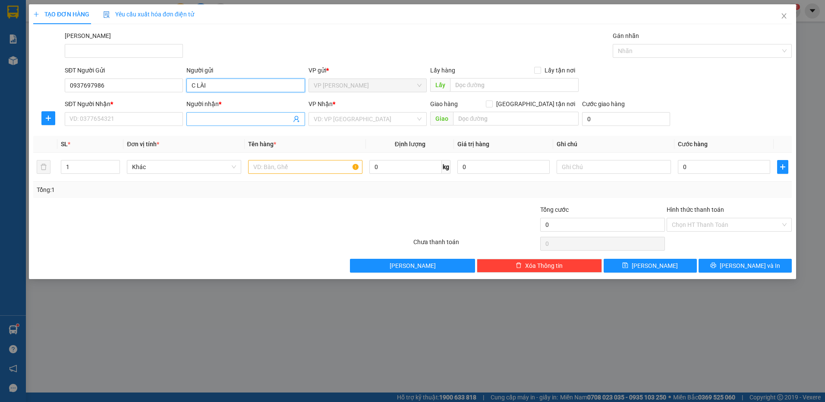
type input "C LÀI"
click at [216, 119] on input "Người nhận *" at bounding box center [240, 118] width 99 height 9
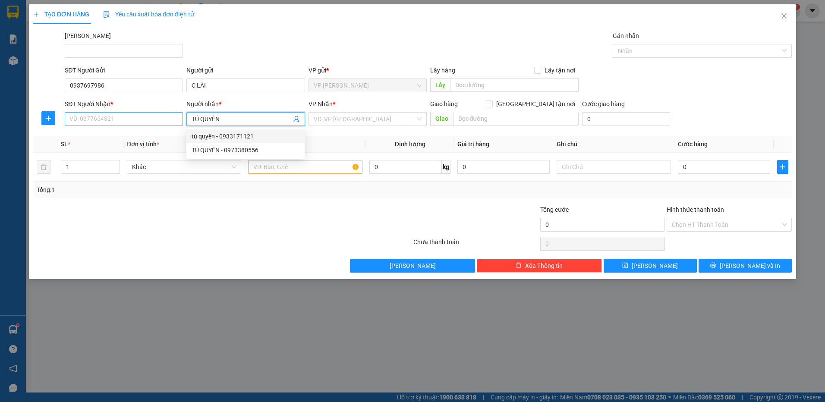
type input "TÚ QUYÊN"
click at [117, 118] on input "SĐT Người Nhận *" at bounding box center [124, 119] width 118 height 14
type input "0817200607"
click at [325, 120] on input "search" at bounding box center [365, 119] width 102 height 13
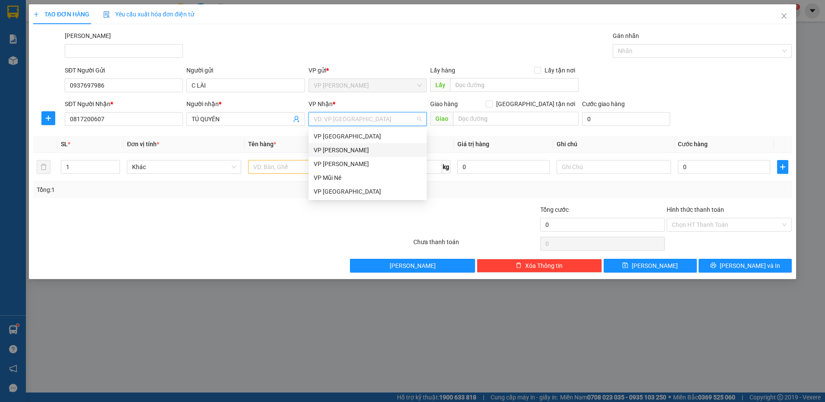
click at [367, 147] on div "VP [PERSON_NAME]" at bounding box center [368, 149] width 108 height 9
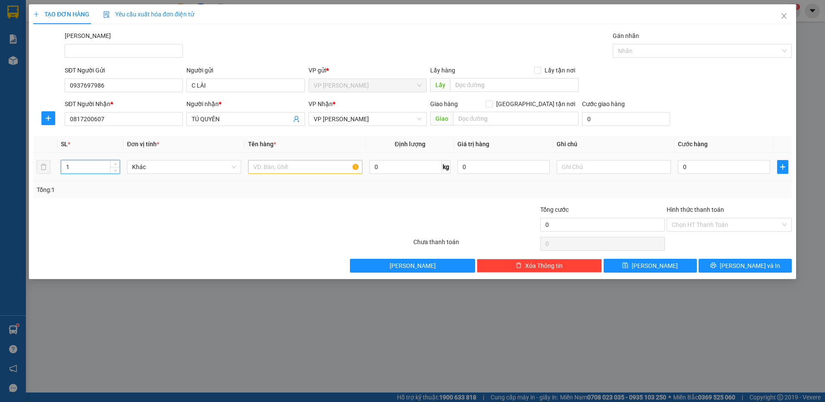
click at [82, 169] on input "1" at bounding box center [90, 166] width 58 height 13
type input "2"
click at [260, 169] on input "text" at bounding box center [305, 167] width 114 height 14
type input "THÙNG XỐP VÀNG"
click at [696, 169] on input "0" at bounding box center [723, 167] width 92 height 14
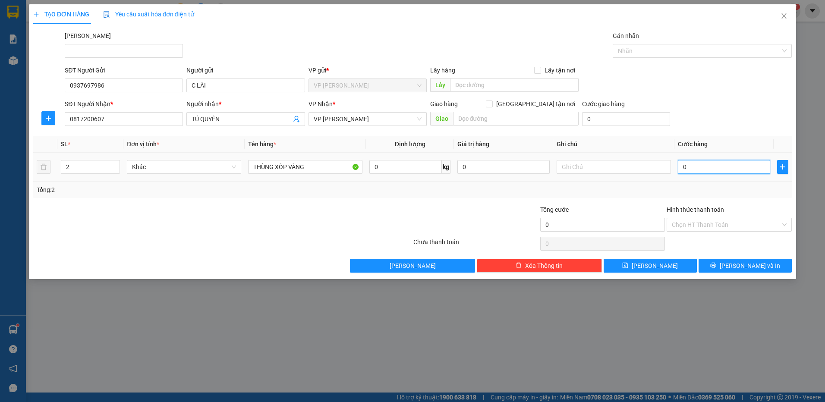
type input "8"
type input "80"
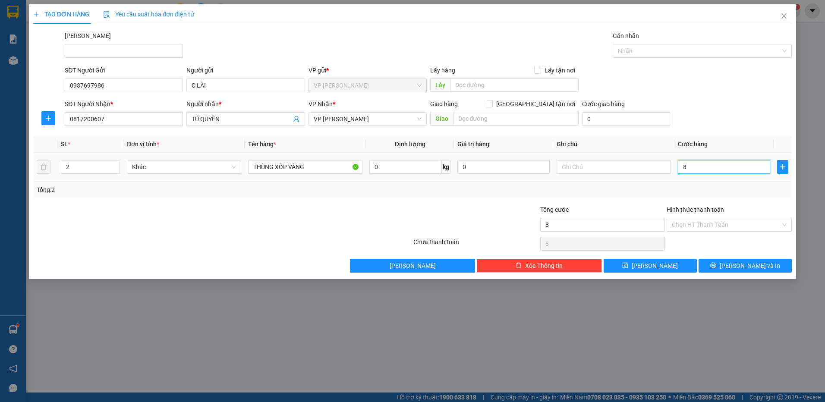
type input "80"
click at [721, 223] on input "Hình thức thanh toán" at bounding box center [725, 224] width 109 height 13
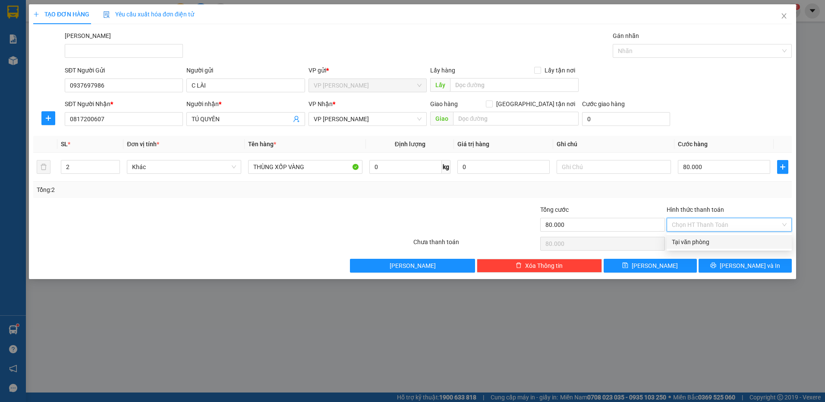
click at [720, 240] on div "Tại văn phòng" at bounding box center [728, 241] width 115 height 9
click at [712, 262] on button "[PERSON_NAME] và In" at bounding box center [744, 266] width 93 height 14
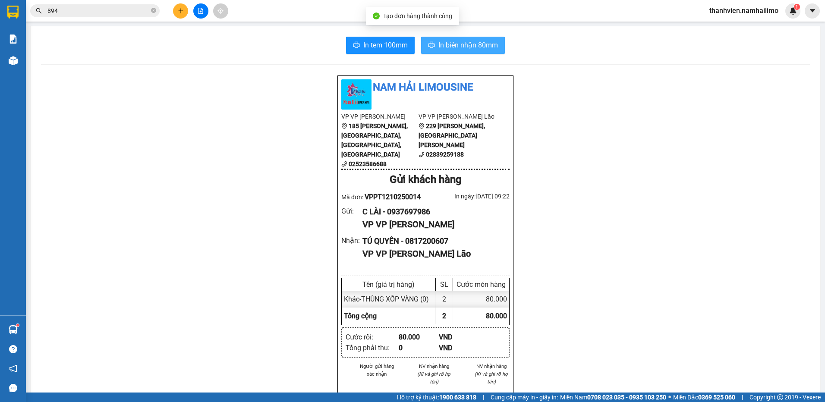
click at [472, 43] on span "In biên nhận 80mm" at bounding box center [468, 45] width 60 height 11
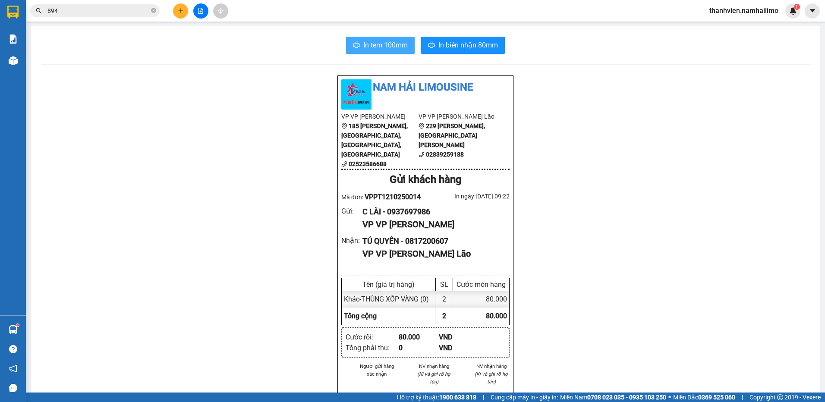
click at [370, 45] on span "In tem 100mm" at bounding box center [385, 45] width 44 height 11
